Goal: Task Accomplishment & Management: Manage account settings

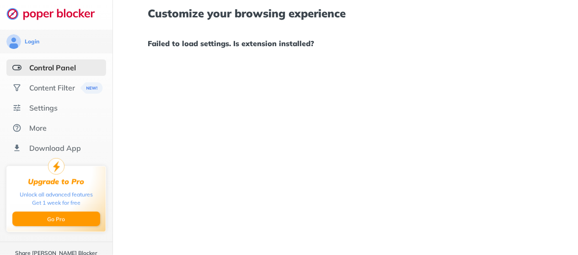
click at [465, 73] on div "Customize your browsing experience Failed to load settings. Is extension instal…" at bounding box center [345, 127] width 465 height 255
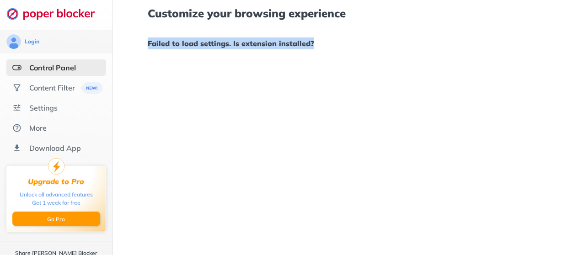
click at [465, 73] on div "Customize your browsing experience Failed to load settings. Is extension instal…" at bounding box center [345, 127] width 465 height 255
click at [338, 130] on div "Customize your browsing experience Failed to load settings. Is extension instal…" at bounding box center [345, 127] width 465 height 255
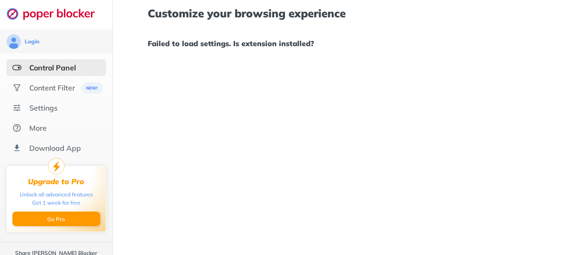
click at [338, 130] on div "Customize your browsing experience Failed to load settings. Is extension instal…" at bounding box center [345, 127] width 465 height 255
click at [18, 64] on img at bounding box center [16, 67] width 9 height 9
click at [56, 86] on div "Content Filter" at bounding box center [52, 87] width 46 height 9
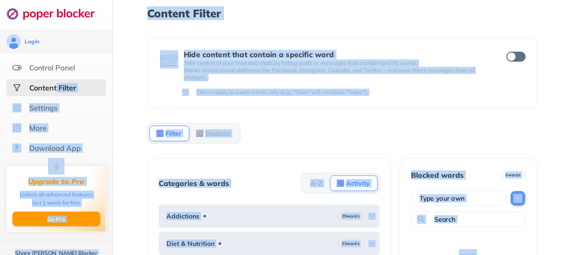
click at [140, 79] on div "Content Filter Hide content that contain a specific word Take control of your f…" at bounding box center [342, 127] width 458 height 255
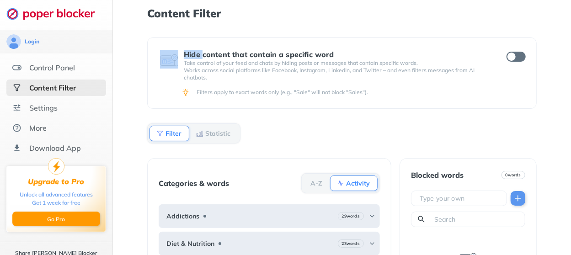
click at [140, 79] on div "Content Filter Hide content that contain a specific word Take control of your f…" at bounding box center [342, 127] width 458 height 255
click at [138, 77] on div "Content Filter Hide content that contain a specific word Take control of your f…" at bounding box center [342, 127] width 458 height 255
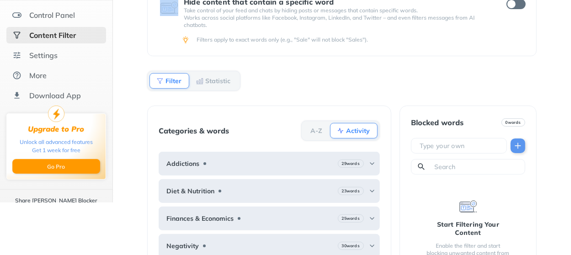
scroll to position [39, 0]
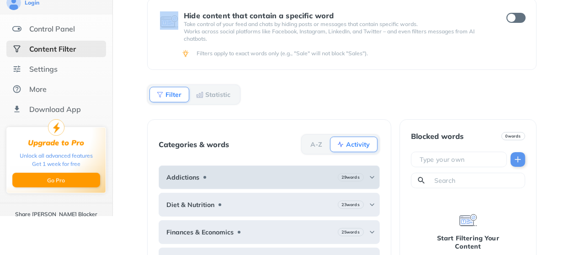
click at [369, 176] on img at bounding box center [372, 177] width 7 height 7
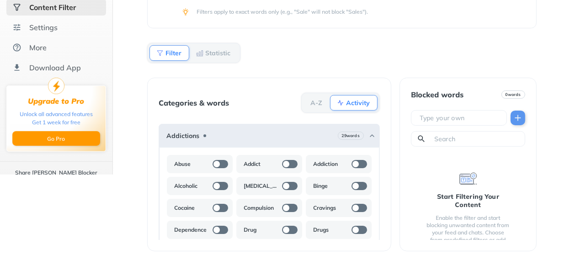
scroll to position [85, 0]
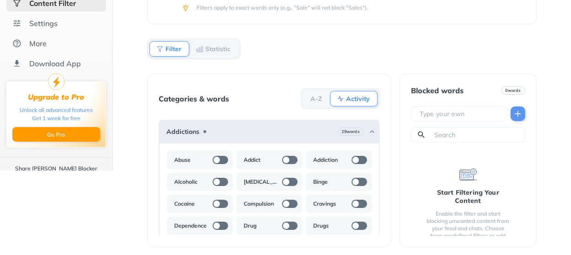
click at [147, 202] on div "Categories & words A-Z Activity Addictions 29 words Abuse Addict Addiction Alco…" at bounding box center [269, 161] width 244 height 174
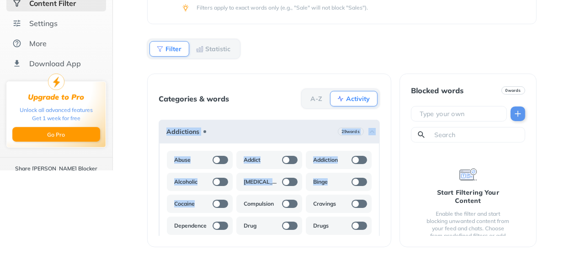
click at [146, 171] on html "Login Control Panel Content Filter Settings More Download App Upgrade to Pro Un…" at bounding box center [285, 42] width 571 height 255
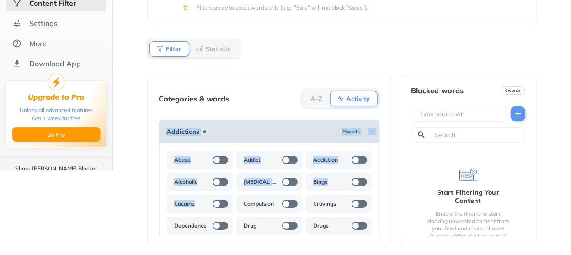
click at [194, 128] on b "Addictions" at bounding box center [183, 131] width 33 height 7
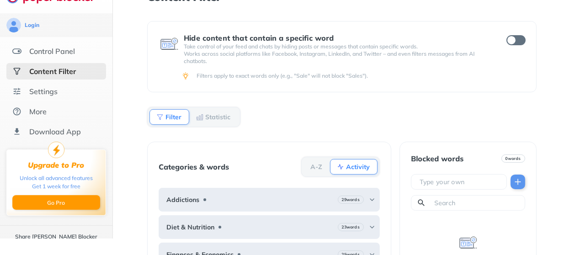
scroll to position [0, 0]
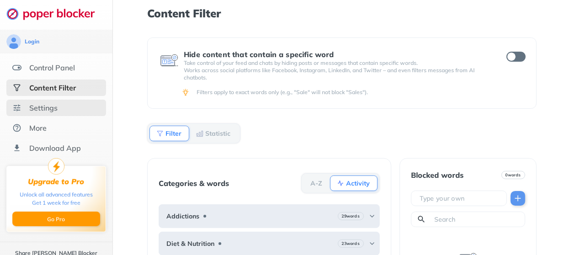
click at [50, 106] on div "Settings" at bounding box center [43, 107] width 28 height 9
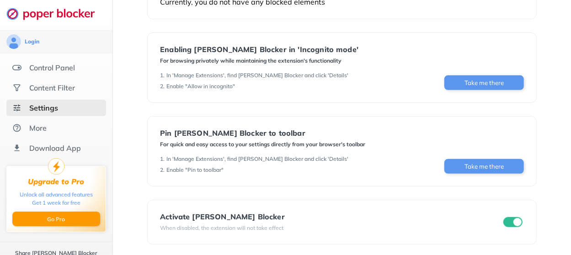
scroll to position [139, 0]
click at [188, 213] on div "Activate [PERSON_NAME] Blocker" at bounding box center [222, 216] width 125 height 8
click at [189, 213] on div "Activate [PERSON_NAME] Blocker" at bounding box center [222, 216] width 125 height 8
click at [299, 217] on div "Activate [PERSON_NAME] Blocker When disabled, the extension will not take effect" at bounding box center [342, 221] width 364 height 19
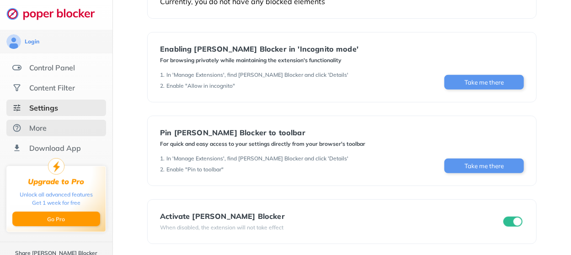
click at [38, 126] on div "More" at bounding box center [37, 128] width 17 height 9
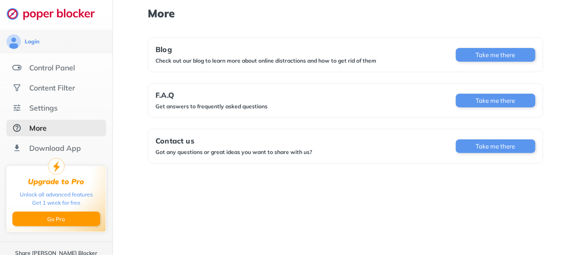
click at [547, 19] on div "More Blog Check out our blog to learn more about online distractions and how to…" at bounding box center [345, 127] width 465 height 255
click at [487, 100] on button "Take me there" at bounding box center [496, 101] width 80 height 14
